Goal: Task Accomplishment & Management: Use online tool/utility

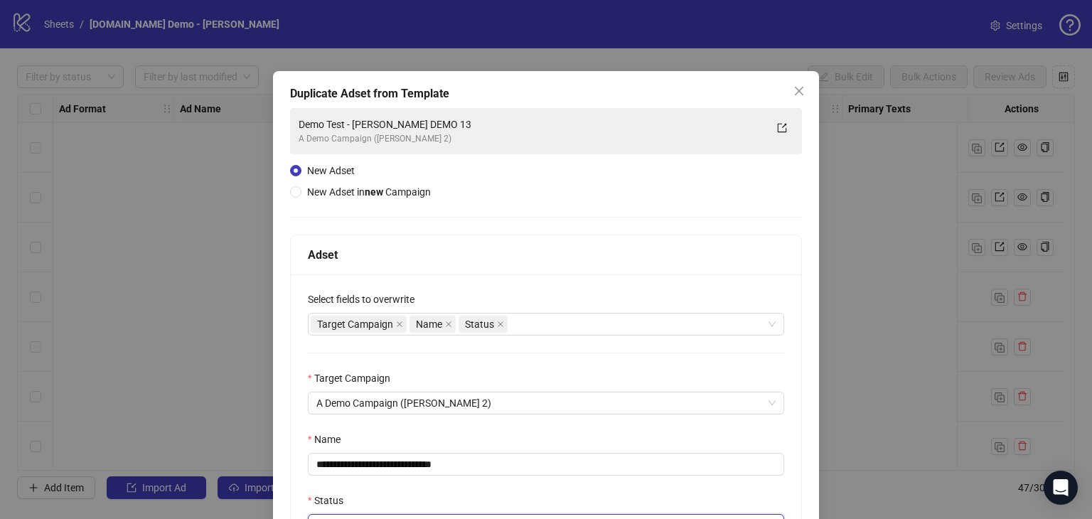
scroll to position [142, 0]
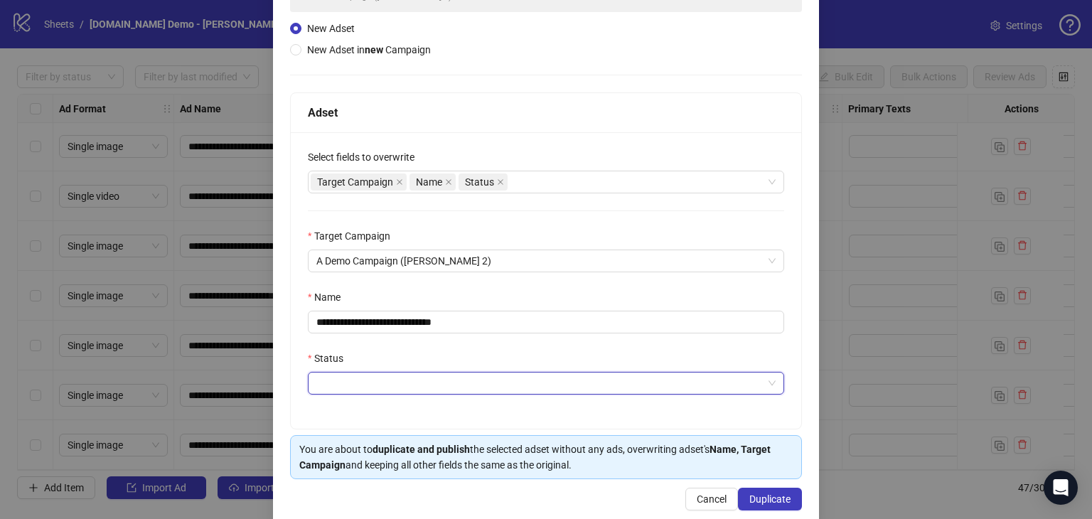
click at [878, 211] on div "**********" at bounding box center [546, 259] width 1092 height 519
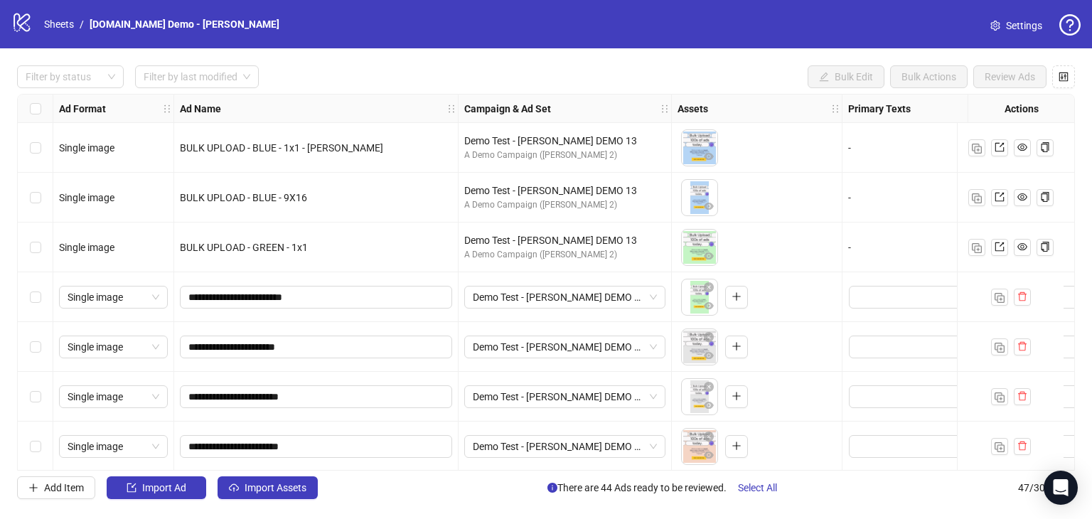
scroll to position [18, 0]
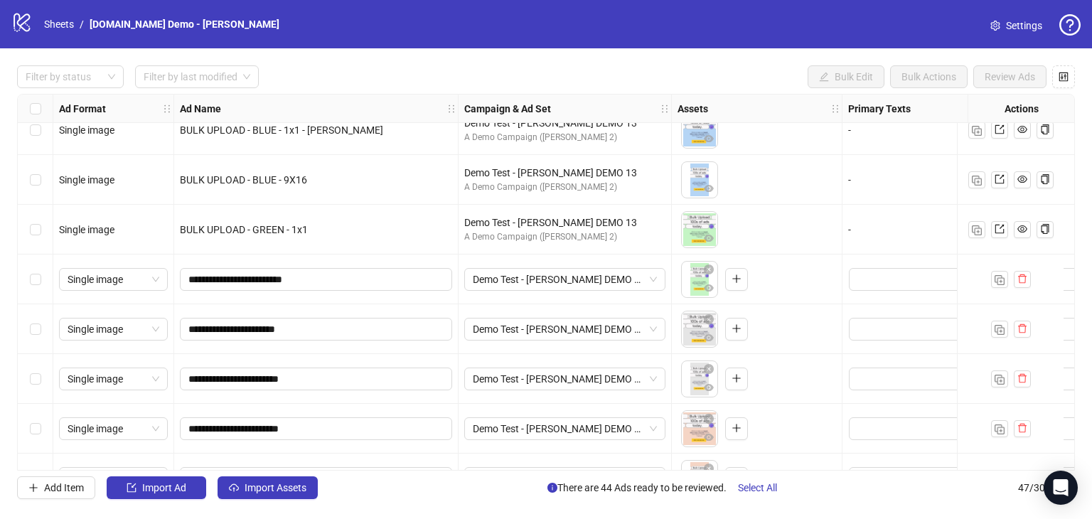
drag, startPoint x: 633, startPoint y: 470, endPoint x: 870, endPoint y: 453, distance: 237.3
click at [870, 453] on div "**********" at bounding box center [545, 282] width 1057 height 377
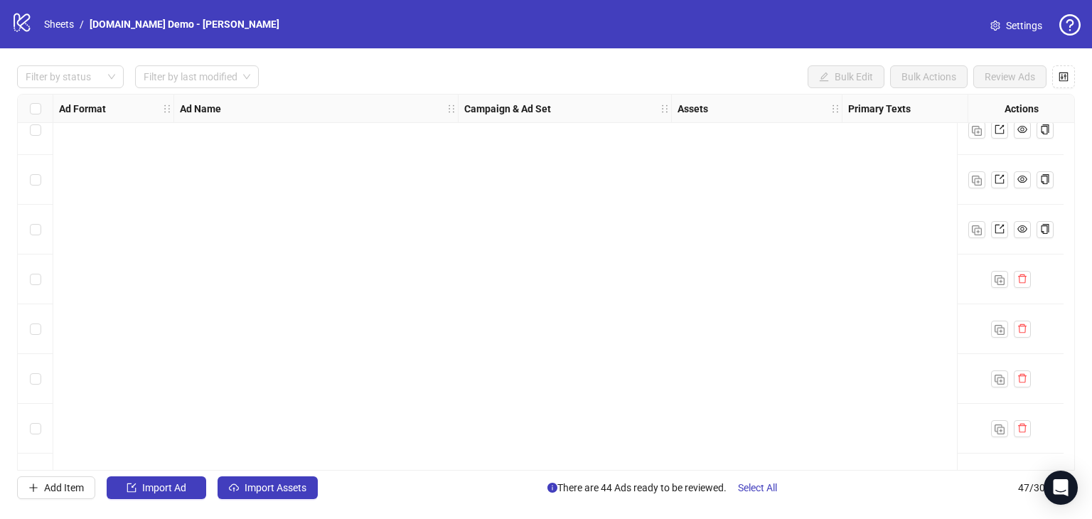
scroll to position [1996, 0]
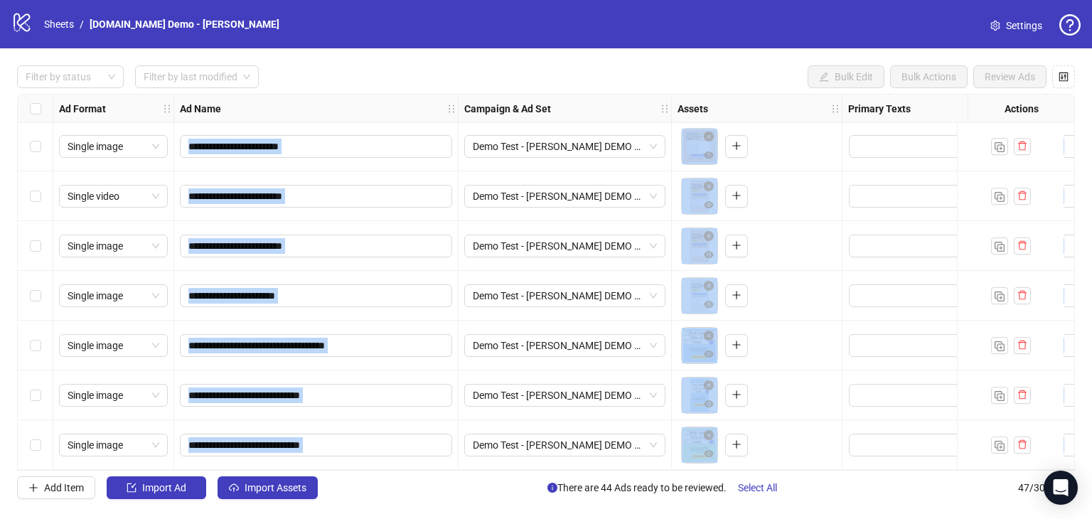
click at [361, 420] on div "**********" at bounding box center [316, 445] width 284 height 50
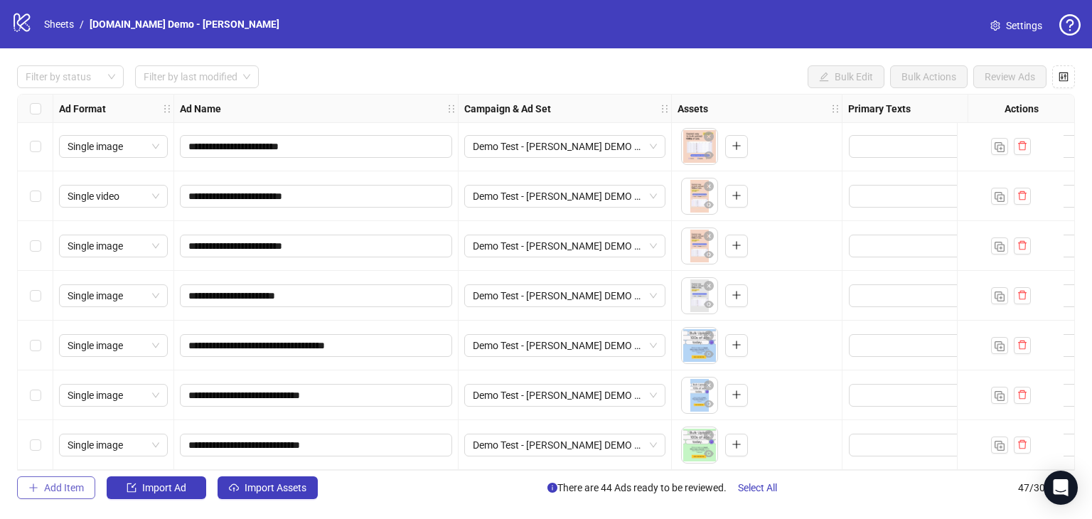
click at [60, 490] on span "Add Item" at bounding box center [64, 487] width 40 height 11
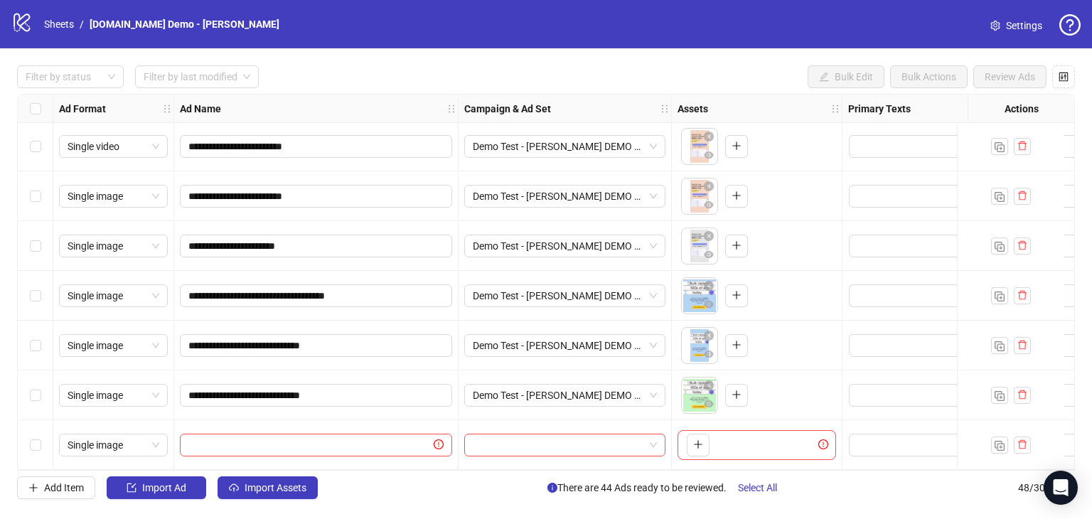
scroll to position [2046, 710]
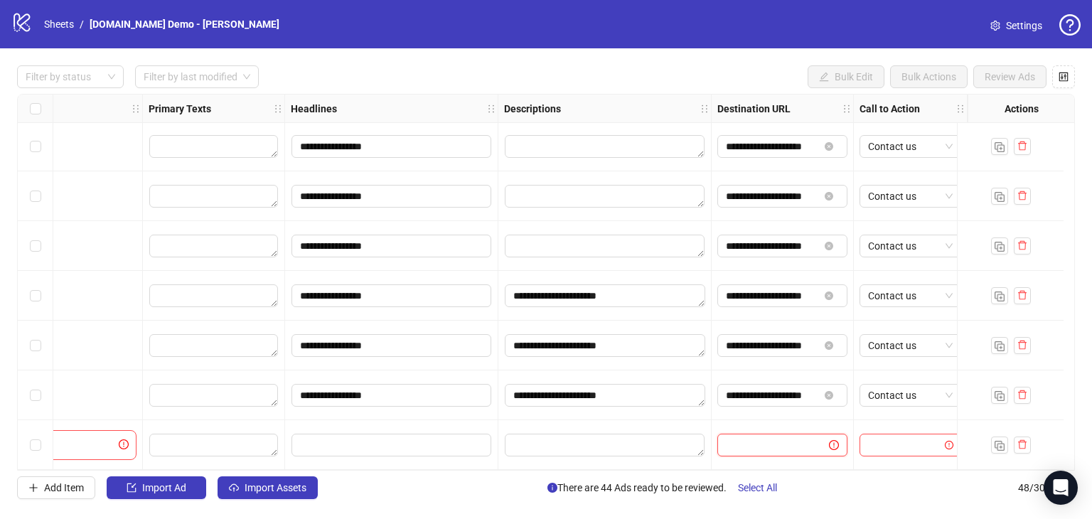
click at [731, 444] on input "text" at bounding box center [767, 445] width 83 height 16
click at [732, 438] on input "text" at bounding box center [767, 445] width 83 height 16
type input "*"
click at [739, 438] on input "text" at bounding box center [767, 445] width 83 height 16
click at [771, 444] on input "text" at bounding box center [767, 445] width 83 height 16
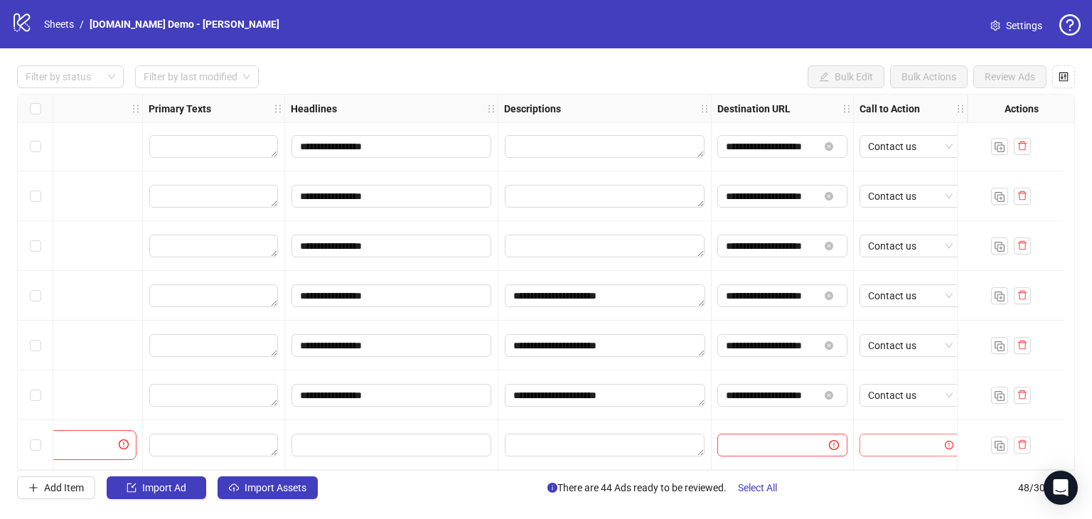
click at [901, 447] on input "search" at bounding box center [904, 444] width 72 height 21
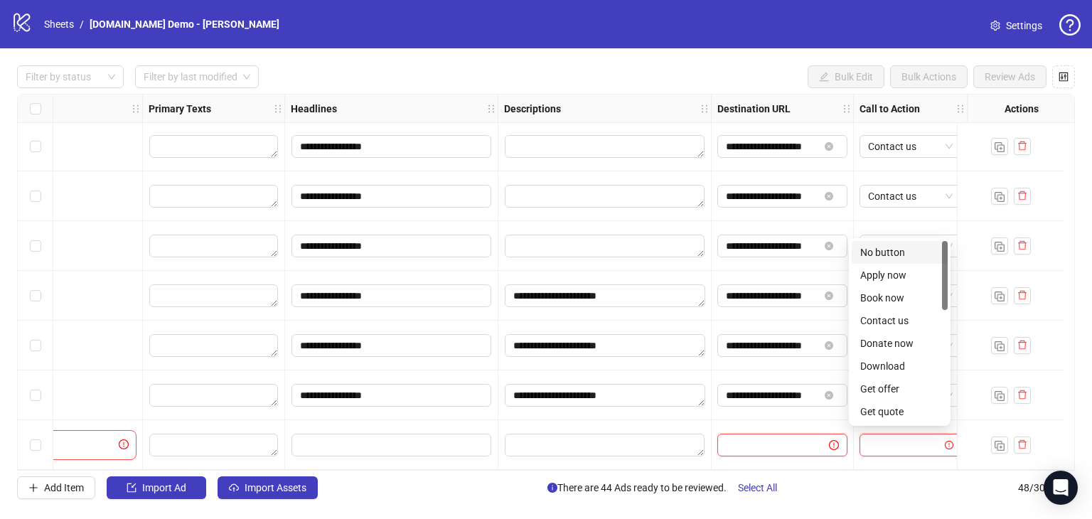
click at [726, 437] on input "text" at bounding box center [767, 445] width 83 height 16
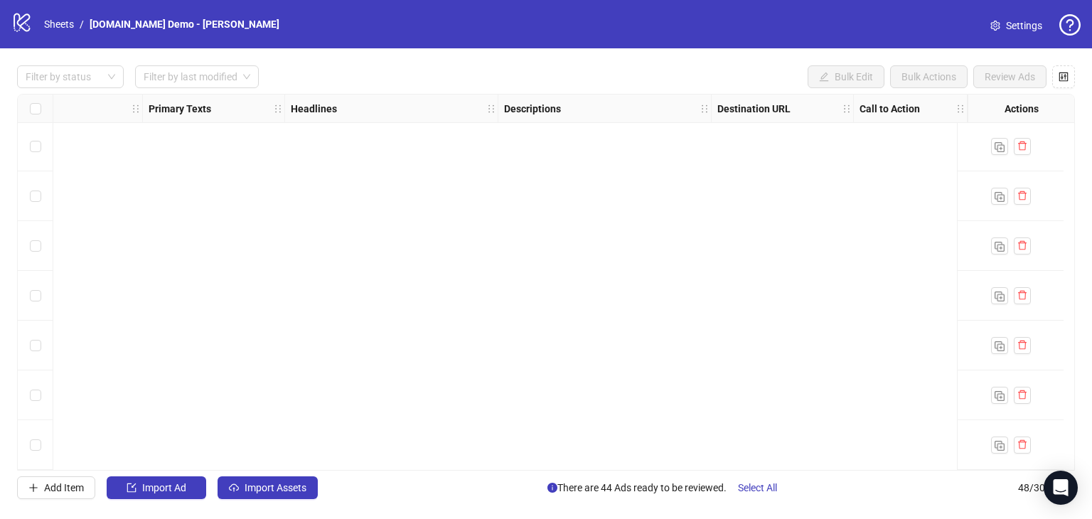
scroll to position [0, 710]
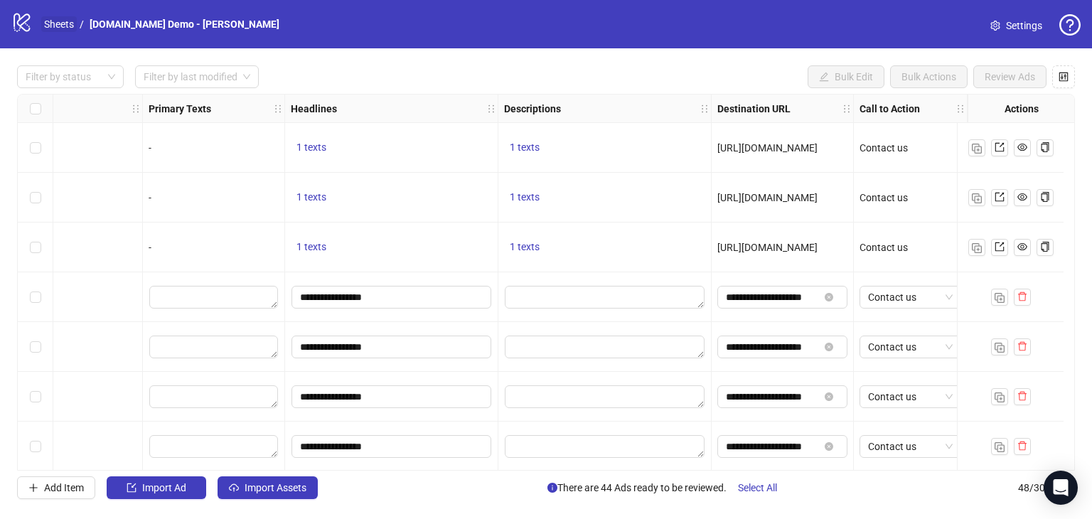
click at [64, 21] on link "Sheets" at bounding box center [59, 24] width 36 height 16
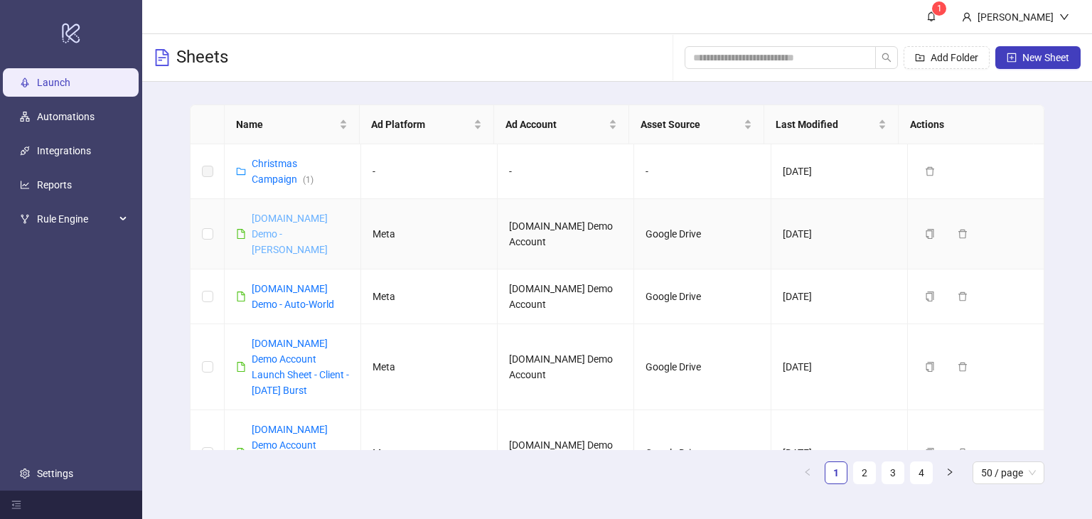
click at [270, 238] on link "[DOMAIN_NAME] Demo - [PERSON_NAME]" at bounding box center [290, 233] width 76 height 43
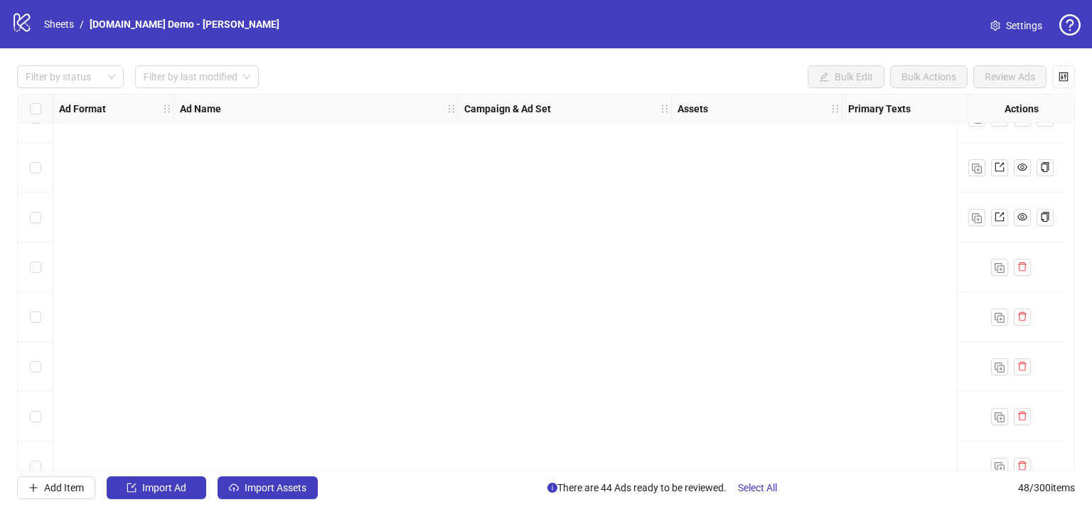
scroll to position [2046, 0]
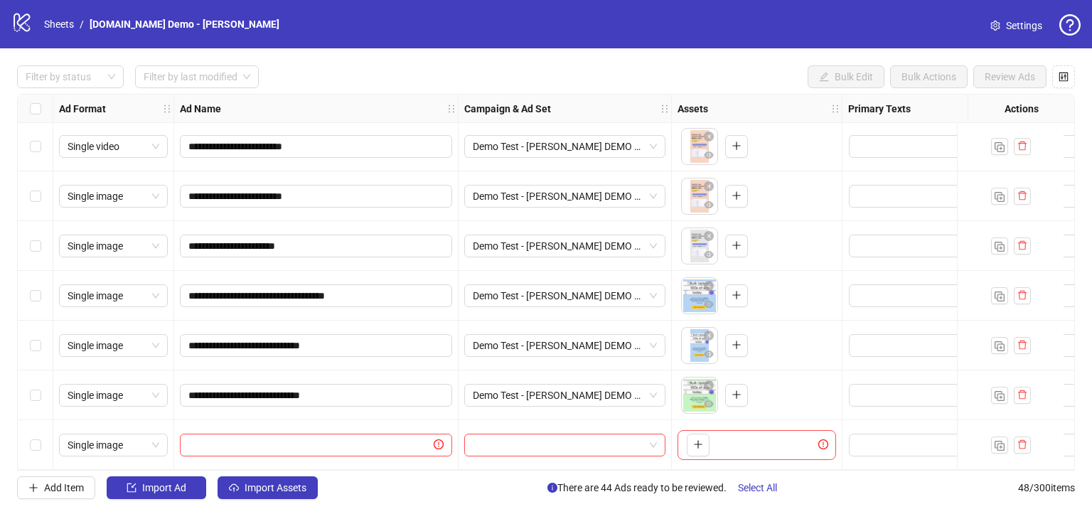
click at [44, 438] on div "Select row 48" at bounding box center [36, 445] width 36 height 50
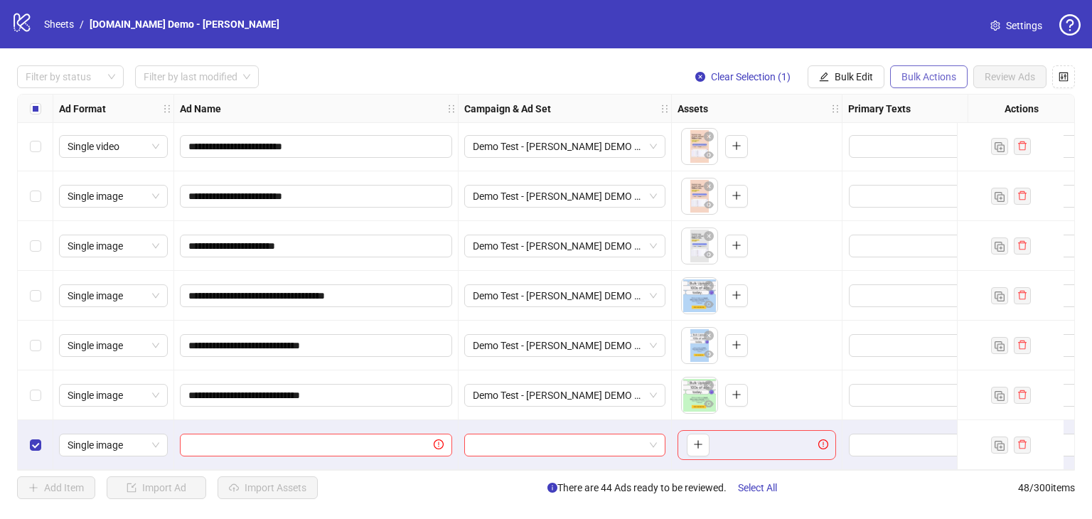
click at [925, 69] on button "Bulk Actions" at bounding box center [928, 76] width 77 height 23
click at [856, 80] on span "Bulk Edit" at bounding box center [853, 76] width 38 height 11
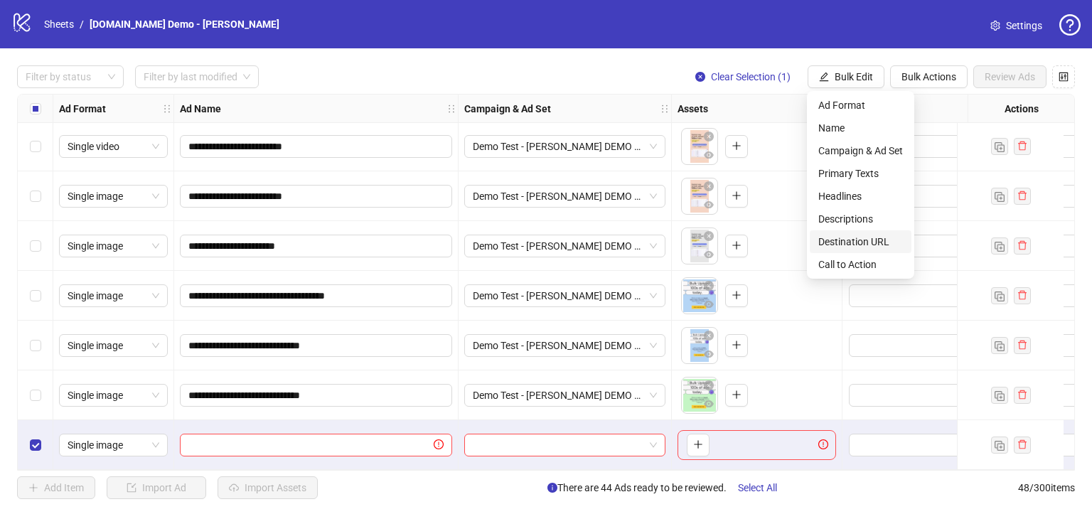
click at [836, 239] on span "Destination URL" at bounding box center [860, 242] width 85 height 16
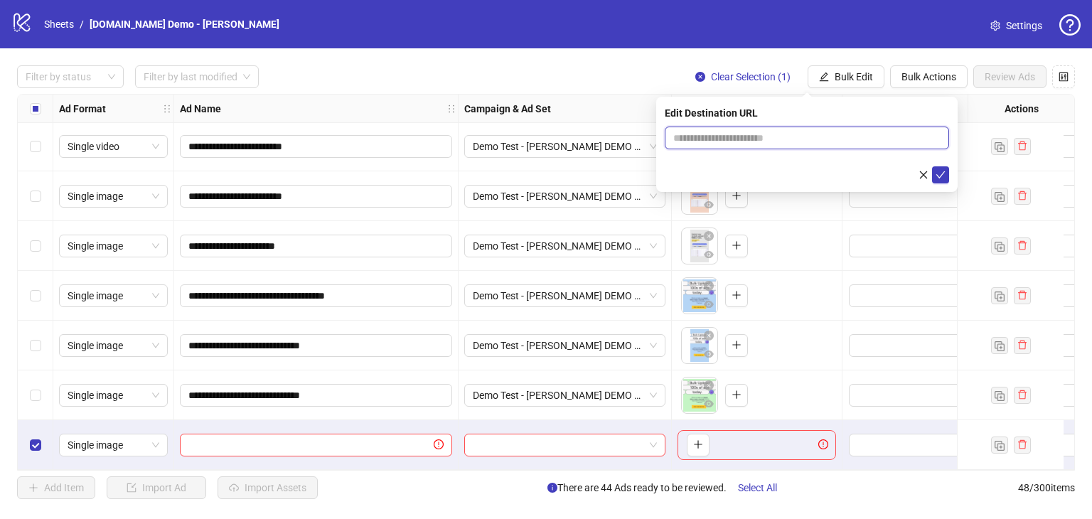
click at [765, 131] on input "text" at bounding box center [801, 138] width 256 height 16
click at [747, 137] on input "text" at bounding box center [801, 138] width 256 height 16
click at [719, 130] on input "text" at bounding box center [801, 138] width 256 height 16
click at [684, 136] on input "text" at bounding box center [801, 138] width 256 height 16
type input "**********"
